Goal: Task Accomplishment & Management: Complete application form

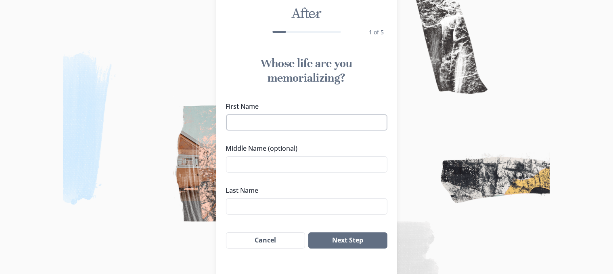
scroll to position [34, 0]
click at [289, 123] on input "First Name" at bounding box center [306, 122] width 161 height 16
type input "Soccoro"
click at [244, 201] on input "Last Name" at bounding box center [306, 206] width 161 height 16
type input "[PERSON_NAME]"
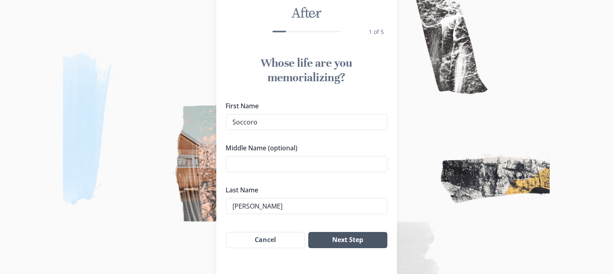
click at [352, 240] on button "Next Step" at bounding box center [347, 240] width 79 height 16
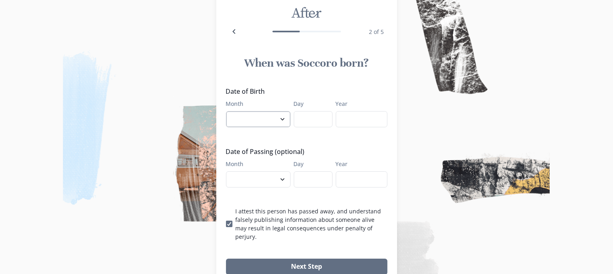
click at [280, 122] on select "January February March April May June July August September October November De…" at bounding box center [258, 119] width 65 height 16
select select "11"
click at [229, 111] on select "January February March April May June July August September October November De…" at bounding box center [258, 119] width 65 height 16
click at [316, 116] on input "Day" at bounding box center [313, 119] width 39 height 16
type input "5"
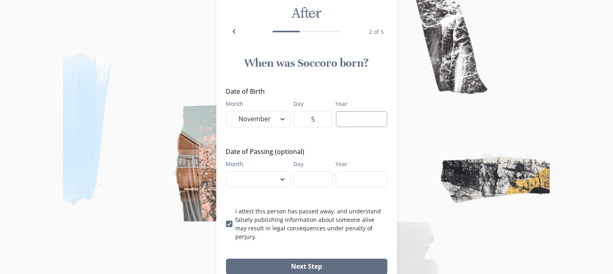
click at [385, 120] on input "Year" at bounding box center [362, 119] width 52 height 16
type input "1945"
click at [281, 184] on select "January February March April May June July August September October November De…" at bounding box center [258, 179] width 65 height 16
select select "6"
click at [229, 171] on select "January February March April May June July August September October November De…" at bounding box center [258, 179] width 65 height 16
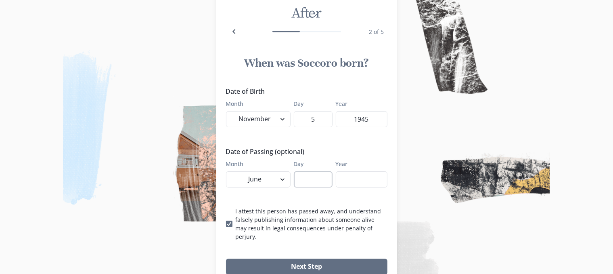
click at [307, 180] on input "Day" at bounding box center [313, 179] width 39 height 16
type input "19"
click at [350, 181] on input "Year" at bounding box center [362, 179] width 52 height 16
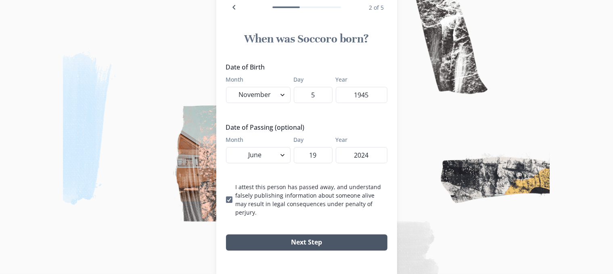
type input "2024"
click at [316, 236] on button "Next Step" at bounding box center [306, 242] width 161 height 16
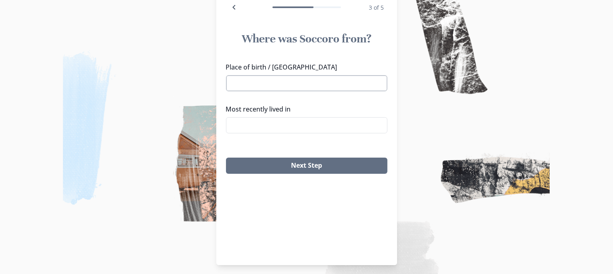
click at [266, 86] on input "Place of birth / [GEOGRAPHIC_DATA]" at bounding box center [306, 83] width 161 height 16
type input "M"
click at [279, 98] on li "[GEOGRAPHIC_DATA], [GEOGRAPHIC_DATA]" at bounding box center [310, 98] width 161 height 13
type input "[GEOGRAPHIC_DATA], [GEOGRAPHIC_DATA]"
click at [270, 130] on input "Most recently lived in" at bounding box center [306, 125] width 161 height 16
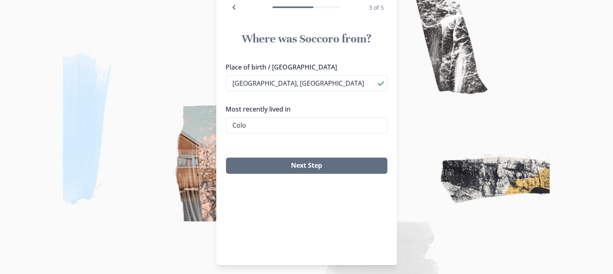
click at [268, 156] on li "[US_STATE]" at bounding box center [310, 162] width 161 height 13
type input "[US_STATE]"
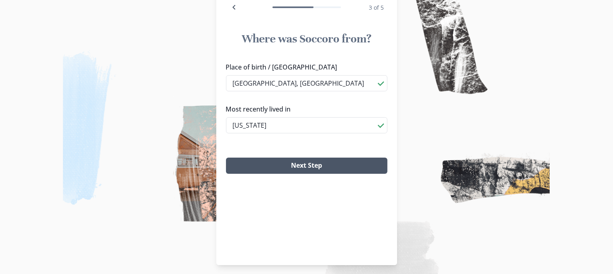
click at [310, 165] on button "Next Step" at bounding box center [306, 165] width 161 height 16
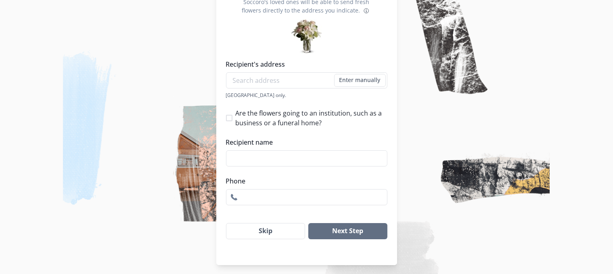
scroll to position [116, 0]
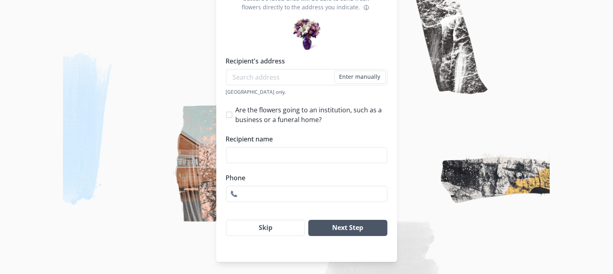
click at [312, 223] on button "Next Step" at bounding box center [347, 227] width 79 height 16
click at [320, 227] on button "Next Step" at bounding box center [347, 227] width 79 height 16
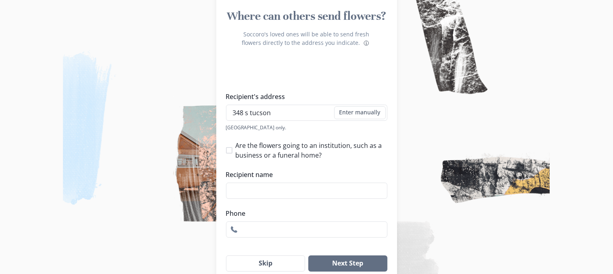
click at [275, 125] on li "[STREET_ADDRESS]" at bounding box center [310, 127] width 161 height 13
type input "[STREET_ADDRESS]"
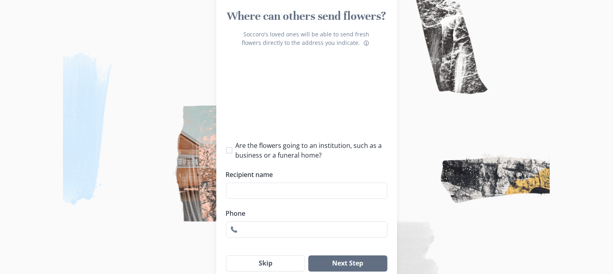
type input "1"
select select "CO"
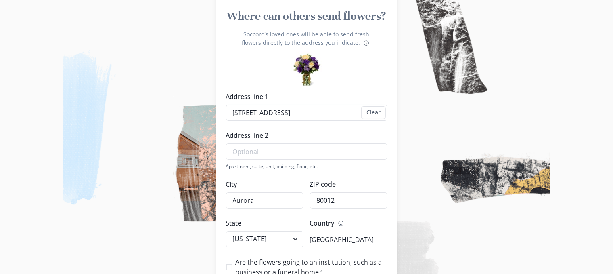
scroll to position [233, 0]
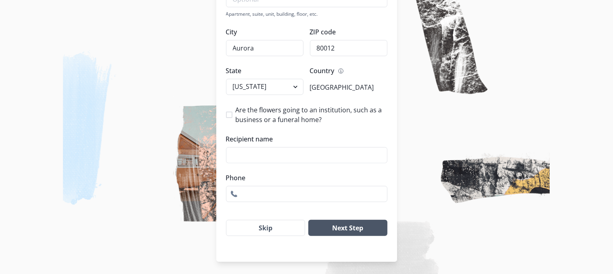
click at [329, 226] on button "Next Step" at bounding box center [347, 227] width 79 height 16
click at [253, 153] on input "Recipient name" at bounding box center [306, 155] width 161 height 16
type input "coco"
click at [335, 219] on button "Next Step" at bounding box center [347, 227] width 79 height 16
type input "7206732043"
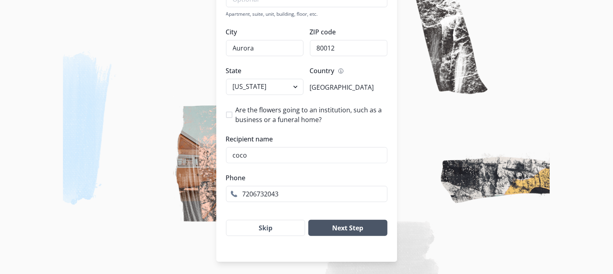
click at [360, 224] on button "Next Step" at bounding box center [347, 227] width 79 height 16
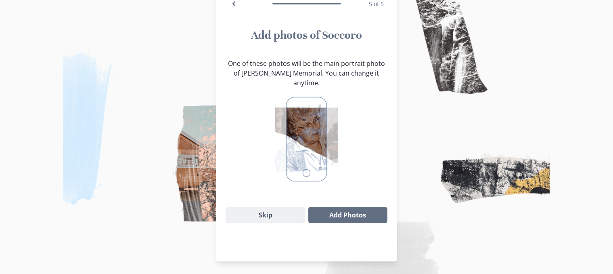
click at [284, 207] on button "Skip" at bounding box center [265, 215] width 79 height 16
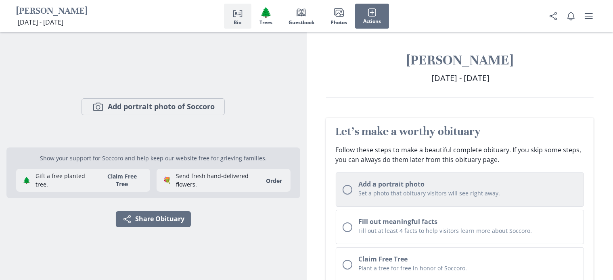
click at [350, 194] on div "Onboarding checklist" at bounding box center [348, 190] width 10 height 10
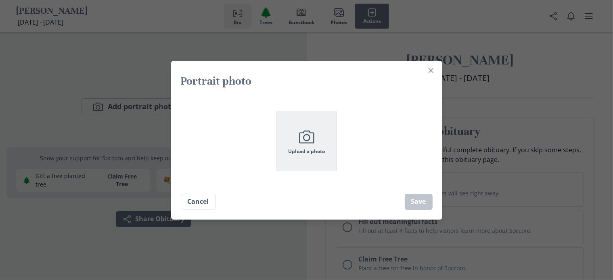
click at [320, 159] on button "Camera Upload a photo" at bounding box center [306, 141] width 61 height 61
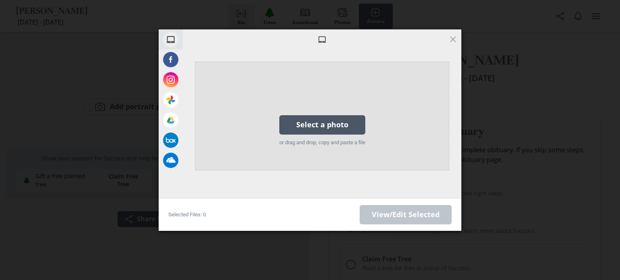
click at [318, 120] on div "Select a photo" at bounding box center [322, 124] width 86 height 19
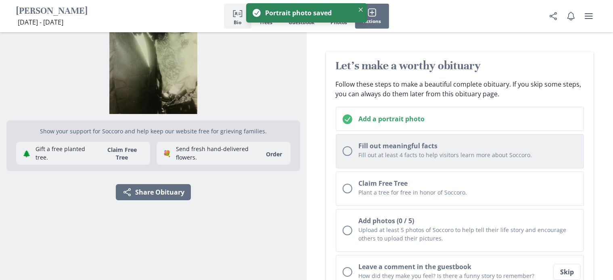
click at [343, 155] on div "Onboarding checklist" at bounding box center [348, 151] width 10 height 10
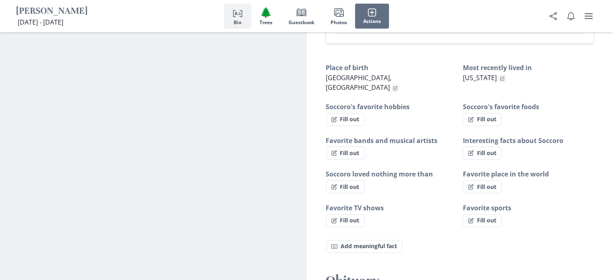
scroll to position [441, 0]
click at [479, 146] on button "Fill out" at bounding box center [482, 152] width 39 height 13
select select "Interesting facts about Soccoro"
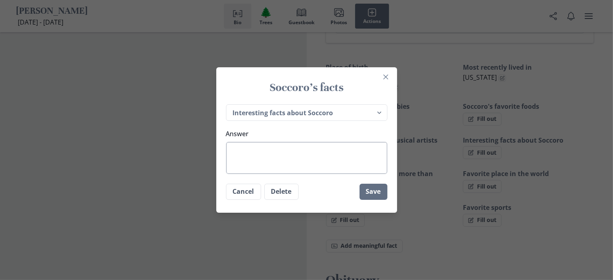
click at [279, 159] on textarea "Answer" at bounding box center [306, 158] width 161 height 32
type textarea "L"
type textarea "x"
type textarea "Lo"
type textarea "x"
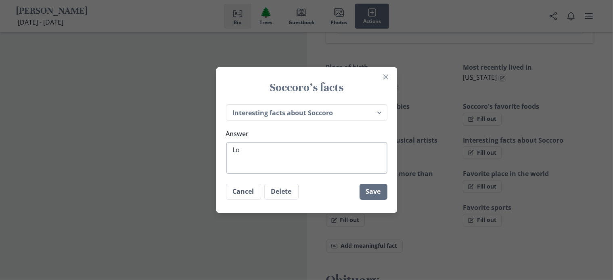
type textarea "Lov"
type textarea "x"
type textarea "Lovi"
type textarea "x"
type textarea "Lovin"
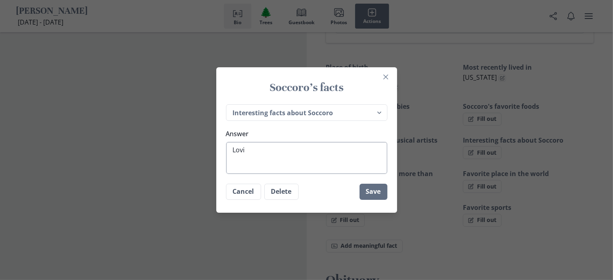
type textarea "x"
type textarea "Loving"
type textarea "x"
type textarea "Loving"
type textarea "x"
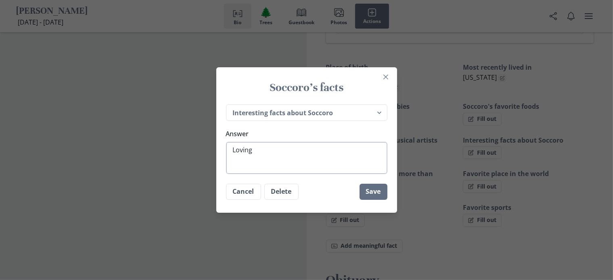
type textarea "Loving M"
type textarea "x"
type textarea "Loving Mo"
type textarea "x"
type textarea "Loving Mot"
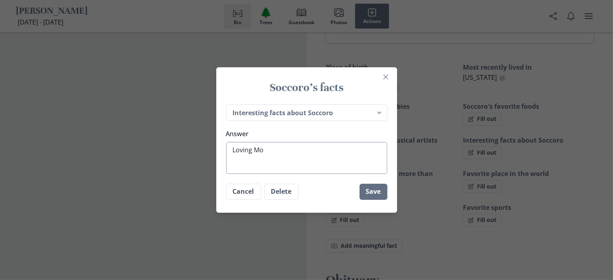
type textarea "x"
type textarea "Loving Moth"
type textarea "x"
type textarea "Loving Mothe"
type textarea "x"
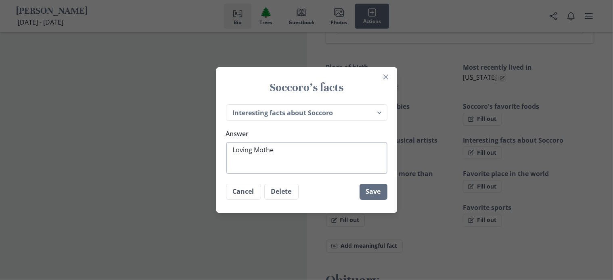
type textarea "Loving Mother"
type textarea "x"
type textarea "Loving Mother/"
type textarea "x"
type textarea "Loving Mother/"
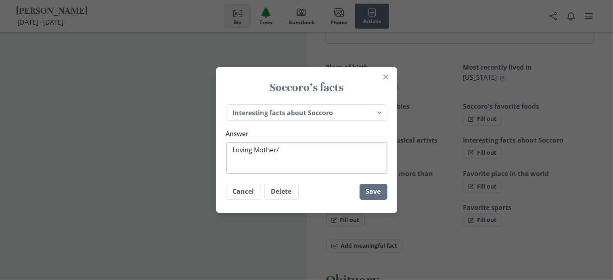
type textarea "x"
type textarea "Loving Mother/ G"
type textarea "x"
type textarea "Loving Mother/ Gr"
type textarea "x"
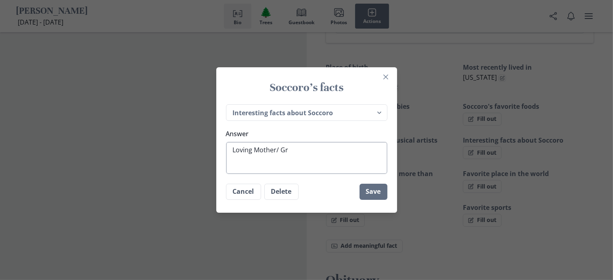
type textarea "Loving Mother/ Gra"
type textarea "x"
type textarea "Loving Mother/ Gran"
type textarea "x"
type textarea "Loving Mother/ Grand"
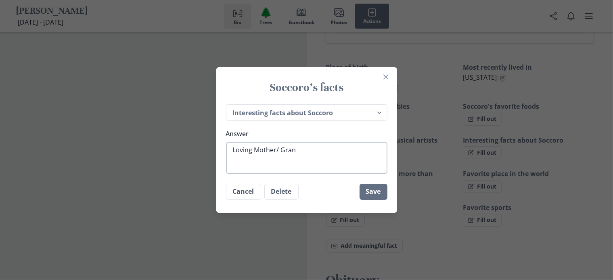
type textarea "x"
type textarea "Loving Mother/ Grandm"
type textarea "x"
type textarea "Loving Mother/ Grandmo"
type textarea "x"
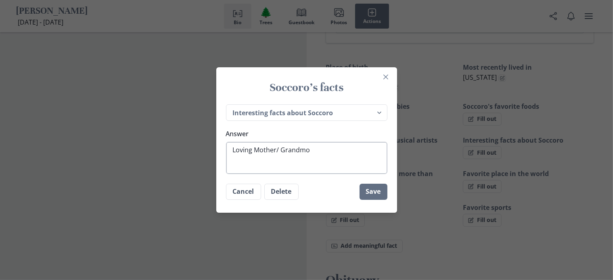
type textarea "Loving Mother/ Grandmot"
type textarea "x"
type textarea "Loving Mother/ Grandmoth"
type textarea "x"
type textarea "Loving Mother/ Grandmothe"
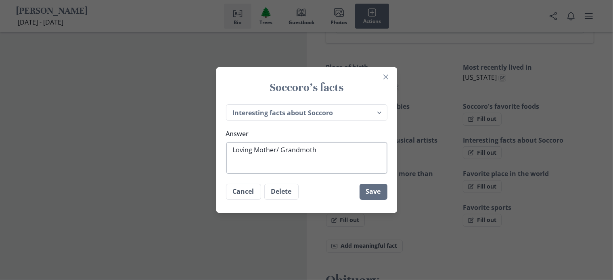
type textarea "x"
type textarea "Loving Mother/ Grandmother"
type textarea "x"
type textarea "Loving Mother/ Grandmother/"
type textarea "x"
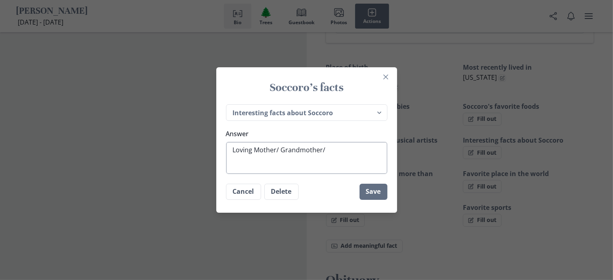
type textarea "Loving Mother/ Grandmother/"
type textarea "x"
type textarea "Loving Mother/ Grandmother/ f"
type textarea "x"
type textarea "Loving Mother/ Grandmother/ fR"
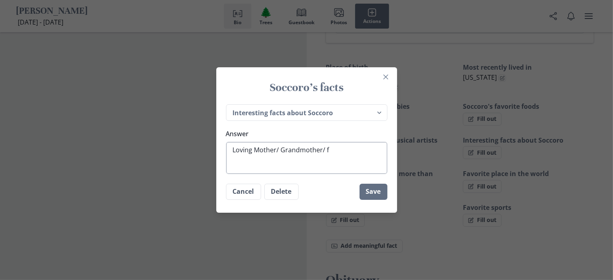
type textarea "x"
type textarea "Loving Mother/ Grandmother/ fRE"
type textarea "x"
type textarea "Loving Mother/ Grandmother/ fR"
type textarea "x"
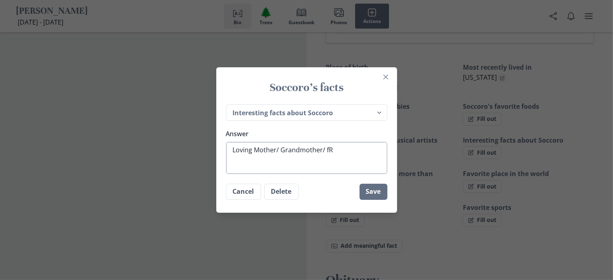
type textarea "Loving Mother/ Grandmother/ f"
type textarea "x"
type textarea "Loving Mother/ Grandmother/ fF"
type textarea "x"
type textarea "Loving Mother/ Grandmother/ f"
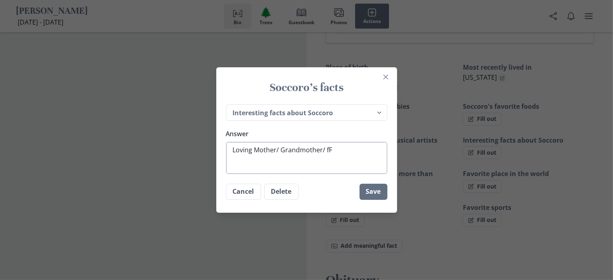
type textarea "x"
type textarea "Loving Mother/ Grandmother/"
type textarea "x"
type textarea "Loving Mother/ Grandmother/ f"
type textarea "x"
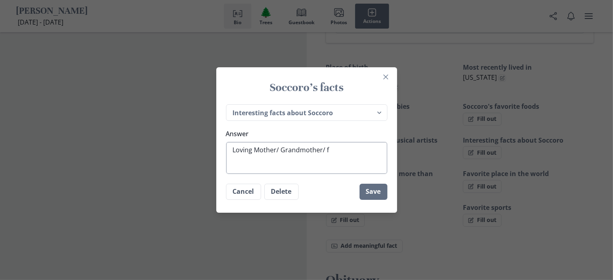
type textarea "Loving Mother/ Grandmother/ fR"
type textarea "x"
type textarea "Loving Mother/ Grandmother/ f"
type textarea "x"
type textarea "Loving Mother/ Grandmother/"
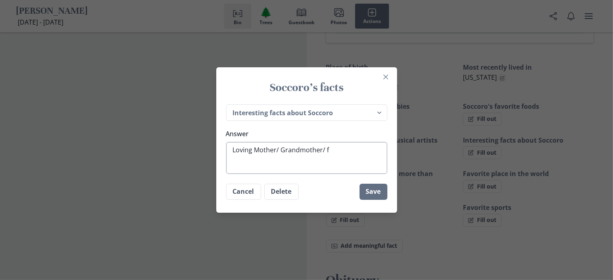
type textarea "x"
type textarea "Loving Mother/ Grandmother/ F"
type textarea "x"
type textarea "Loving Mother/ Grandmother/ Fr"
type textarea "x"
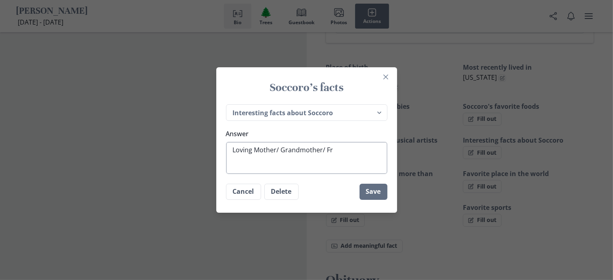
type textarea "Loving Mother/ Grandmother/ Fri"
type textarea "x"
type textarea "Loving Mother/ Grandmother/ Frie"
type textarea "x"
type textarea "Loving Mother/ Grandmother/ Frien"
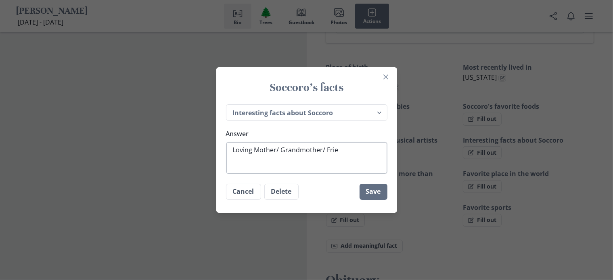
type textarea "x"
type textarea "Loving Mother/ Grandmother/ Friend"
type textarea "x"
type textarea "Loving Mother/ Grandmother/ Friend"
click at [374, 192] on button "Save" at bounding box center [373, 192] width 28 height 16
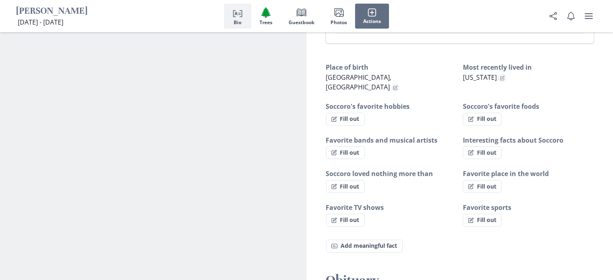
type textarea "x"
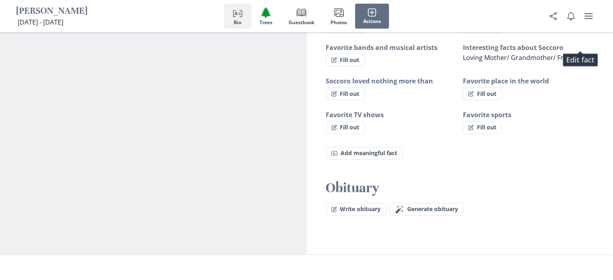
scroll to position [536, 0]
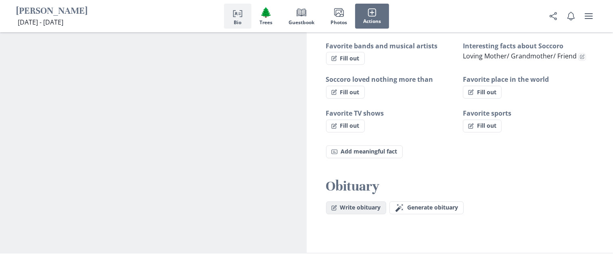
click at [369, 202] on button "Write obituary" at bounding box center [356, 208] width 60 height 13
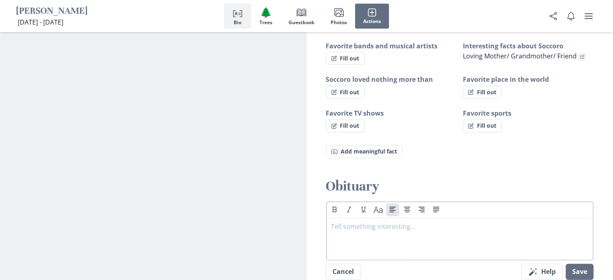
click at [345, 224] on div at bounding box center [459, 238] width 257 height 32
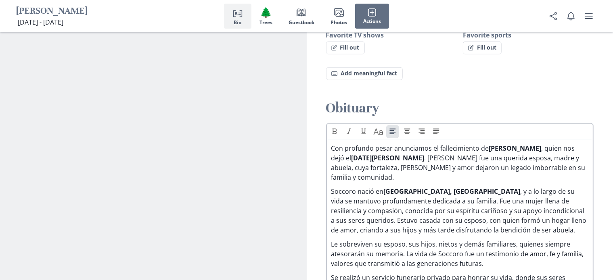
scroll to position [614, 0]
click at [519, 143] on p "Con profundo pesar anunciamos el fallecimiento de [PERSON_NAME] , quien nos dej…" at bounding box center [459, 162] width 257 height 39
click at [533, 144] on strong "[PERSON_NAME]" at bounding box center [515, 148] width 52 height 9
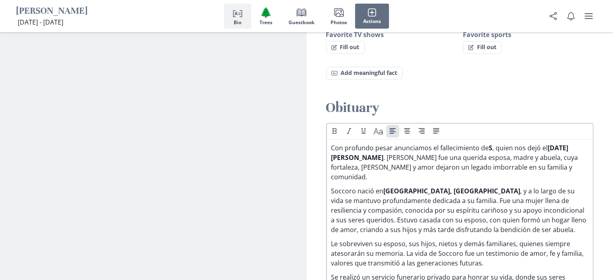
click at [491, 144] on strong "S" at bounding box center [491, 148] width 4 height 9
click at [335, 129] on icon "Bold" at bounding box center [334, 132] width 4 height 6
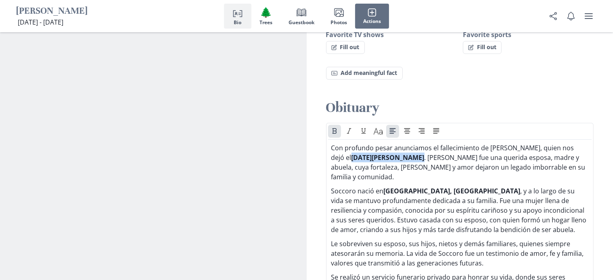
drag, startPoint x: 397, startPoint y: 145, endPoint x: 339, endPoint y: 146, distance: 58.5
click at [351, 153] on strong "[DATE][PERSON_NAME]" at bounding box center [387, 157] width 73 height 9
click at [334, 129] on icon "Bold" at bounding box center [334, 132] width 4 height 6
drag, startPoint x: 446, startPoint y: 170, endPoint x: 431, endPoint y: 169, distance: 15.0
click at [431, 187] on strong "[GEOGRAPHIC_DATA], [GEOGRAPHIC_DATA]" at bounding box center [452, 191] width 137 height 9
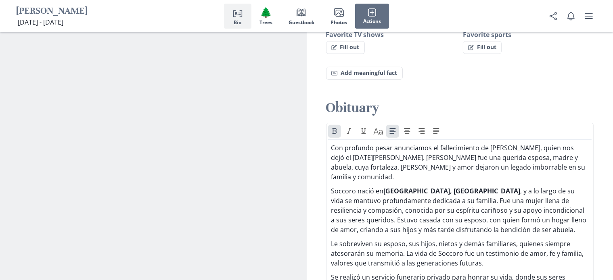
click at [448, 186] on p "Soccoro nació en [GEOGRAPHIC_DATA], [GEOGRAPHIC_DATA] , y a lo largo de su vida…" at bounding box center [459, 210] width 257 height 48
drag, startPoint x: 448, startPoint y: 171, endPoint x: 392, endPoint y: 170, distance: 55.7
click at [392, 186] on p "Soccoro nació en [GEOGRAPHIC_DATA], [GEOGRAPHIC_DATA] , y a lo largo de su vida…" at bounding box center [459, 210] width 257 height 48
click at [333, 128] on icon "Bold" at bounding box center [334, 131] width 5 height 6
click at [463, 186] on p "Soccoro nació en [GEOGRAPHIC_DATA], [GEOGRAPHIC_DATA], y a lo largo de su vida …" at bounding box center [459, 210] width 257 height 48
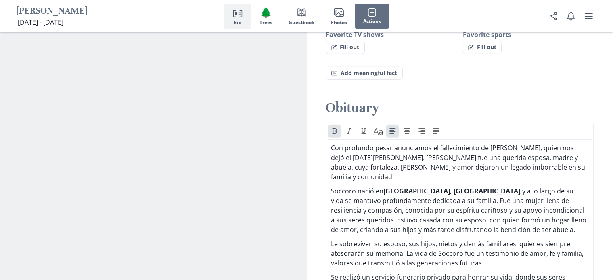
click at [445, 187] on strong "[GEOGRAPHIC_DATA], [GEOGRAPHIC_DATA]," at bounding box center [453, 191] width 139 height 9
click at [446, 187] on strong "[GEOGRAPHIC_DATA], [GEOGRAPHIC_DATA]," at bounding box center [453, 191] width 139 height 9
click at [337, 125] on button "Bold" at bounding box center [334, 131] width 13 height 13
click at [400, 187] on strong "[GEOGRAPHIC_DATA]," at bounding box center [418, 191] width 69 height 9
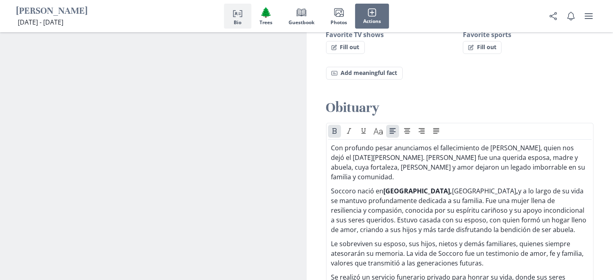
drag, startPoint x: 400, startPoint y: 168, endPoint x: 392, endPoint y: 169, distance: 8.2
click at [392, 187] on strong "[GEOGRAPHIC_DATA]," at bounding box center [418, 191] width 69 height 9
click at [336, 128] on icon "Bold" at bounding box center [334, 131] width 5 height 6
click at [468, 203] on p "Soccoro nació en [GEOGRAPHIC_DATA] , [GEOGRAPHIC_DATA] , y a lo largo de su vid…" at bounding box center [459, 210] width 257 height 48
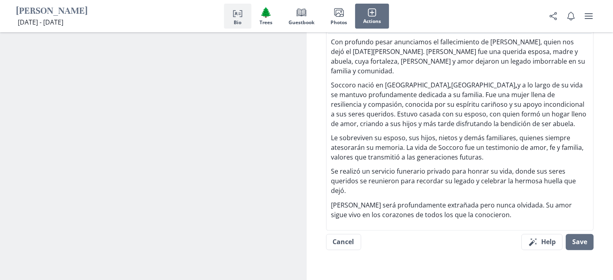
scroll to position [721, 0]
click at [581, 234] on button "Save" at bounding box center [580, 242] width 28 height 16
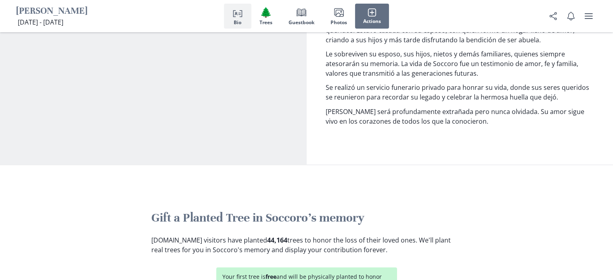
scroll to position [771, 0]
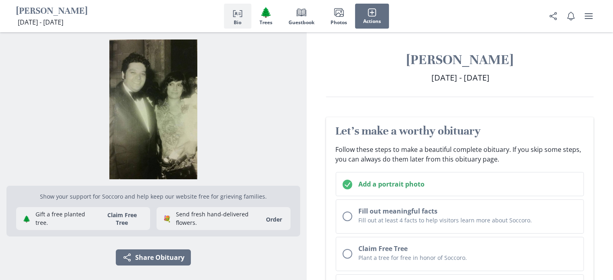
scroll to position [1, 0]
click at [236, 19] on button "Person profile Bio" at bounding box center [237, 16] width 27 height 25
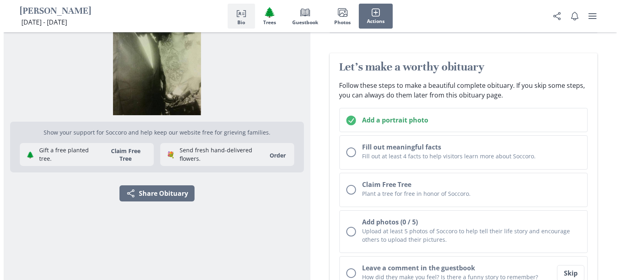
scroll to position [0, 0]
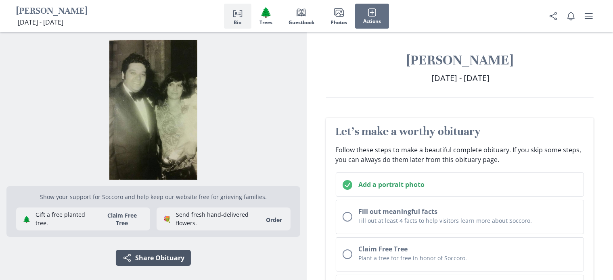
click at [150, 263] on button "Share Share Obituary" at bounding box center [153, 258] width 75 height 16
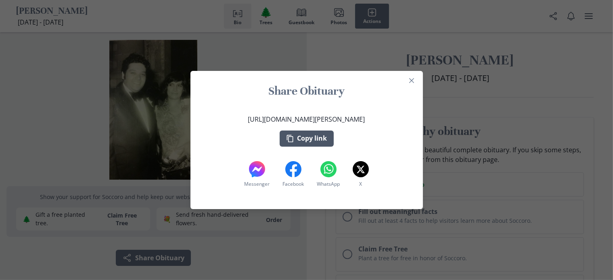
click at [316, 137] on button "Copy link" at bounding box center [307, 139] width 54 height 16
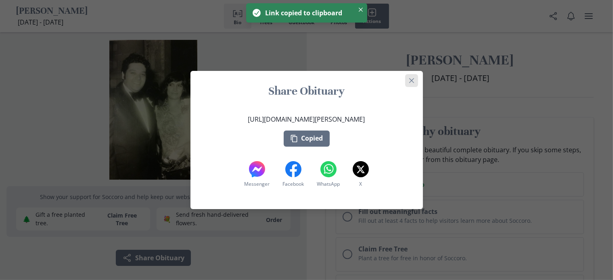
click at [413, 81] on icon "Close" at bounding box center [411, 80] width 5 height 5
